Goal: Transaction & Acquisition: Obtain resource

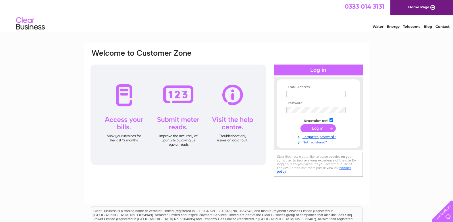
type input "lngreenallholdings@btconnect.com"
click at [317, 128] on input "submit" at bounding box center [317, 128] width 35 height 8
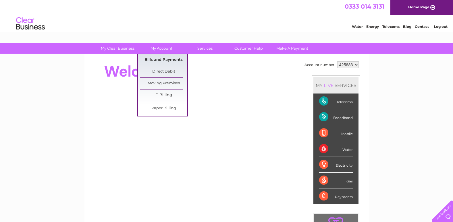
click at [162, 58] on link "Bills and Payments" at bounding box center [163, 59] width 47 height 11
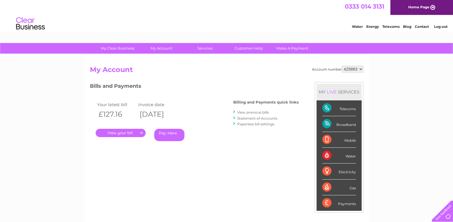
click at [123, 134] on link "." at bounding box center [121, 133] width 50 height 8
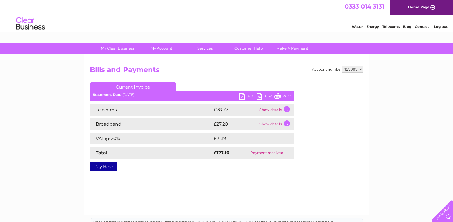
click at [250, 95] on link "PDF" at bounding box center [247, 97] width 17 height 8
